Goal: Transaction & Acquisition: Purchase product/service

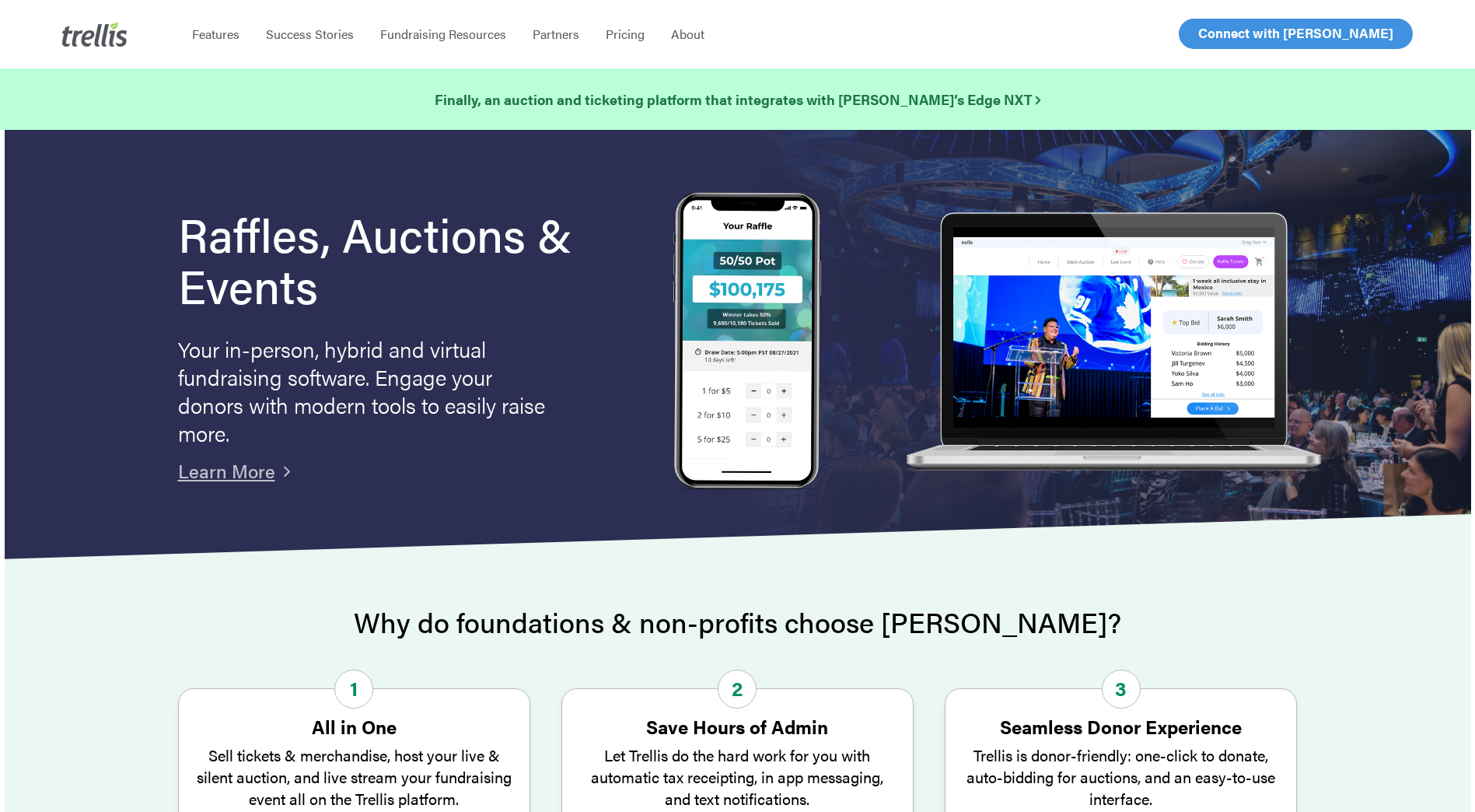
click at [1220, 41] on span "Log In" at bounding box center [1216, 33] width 38 height 18
